Goal: Transaction & Acquisition: Purchase product/service

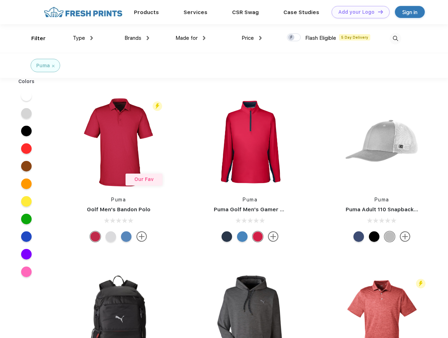
click at [358, 12] on link "Add your Logo Design Tool" at bounding box center [361, 12] width 58 height 12
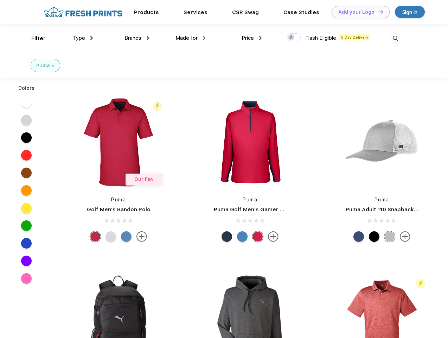
click at [0, 0] on div "Design Tool" at bounding box center [0, 0] width 0 height 0
click at [378, 12] on link "Add your Logo Design Tool" at bounding box center [361, 12] width 58 height 12
click at [34, 38] on div "Filter" at bounding box center [38, 38] width 14 height 8
click at [83, 38] on span "Type" at bounding box center [79, 38] width 12 height 6
click at [137, 38] on span "Brands" at bounding box center [133, 38] width 17 height 6
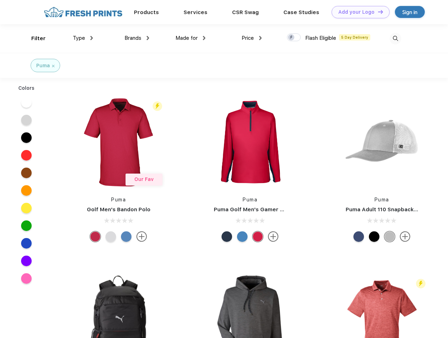
click at [191, 38] on span "Made for" at bounding box center [187, 38] width 22 height 6
click at [252, 38] on span "Price" at bounding box center [248, 38] width 12 height 6
click at [294, 38] on div at bounding box center [294, 37] width 14 height 8
click at [292, 38] on input "checkbox" at bounding box center [289, 35] width 5 height 5
click at [395, 38] on img at bounding box center [396, 39] width 12 height 12
